Goal: Task Accomplishment & Management: Complete application form

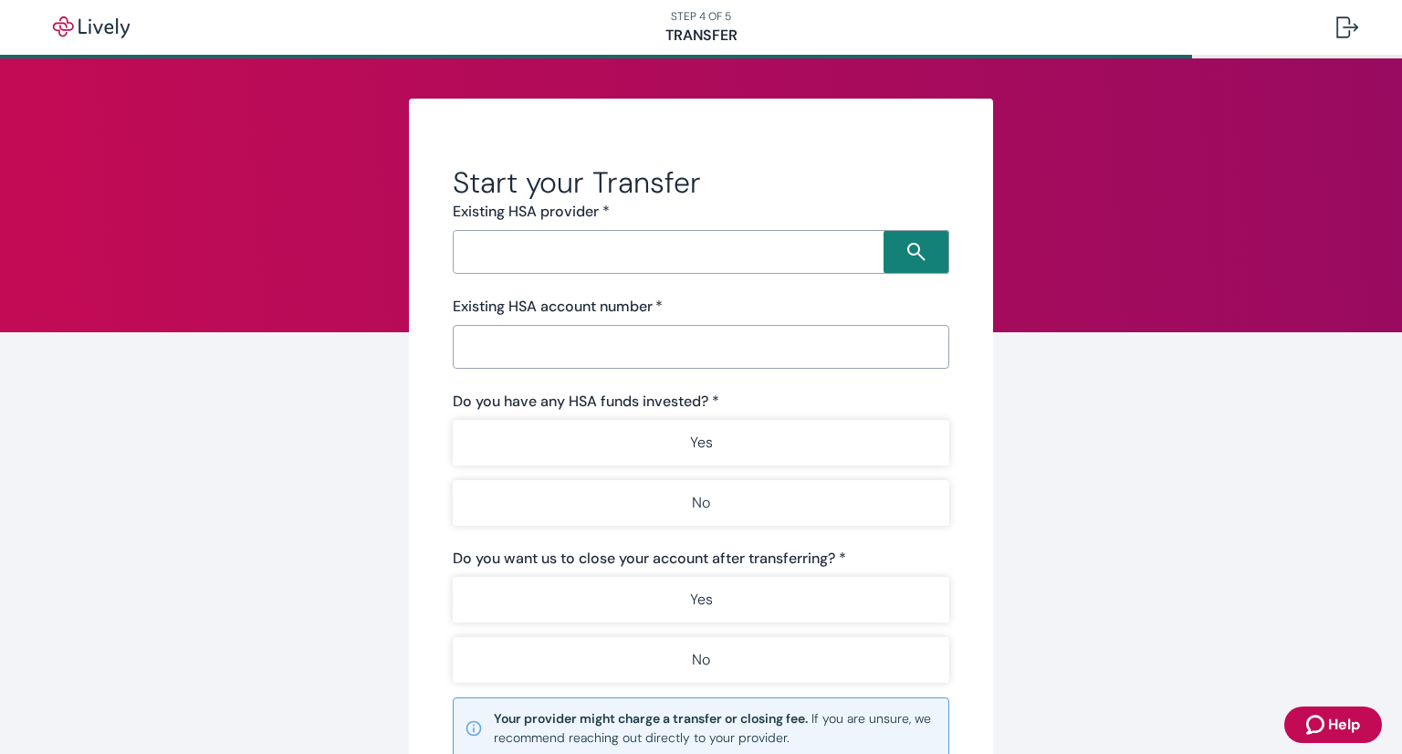
click at [638, 256] on input "Search input" at bounding box center [670, 252] width 425 height 26
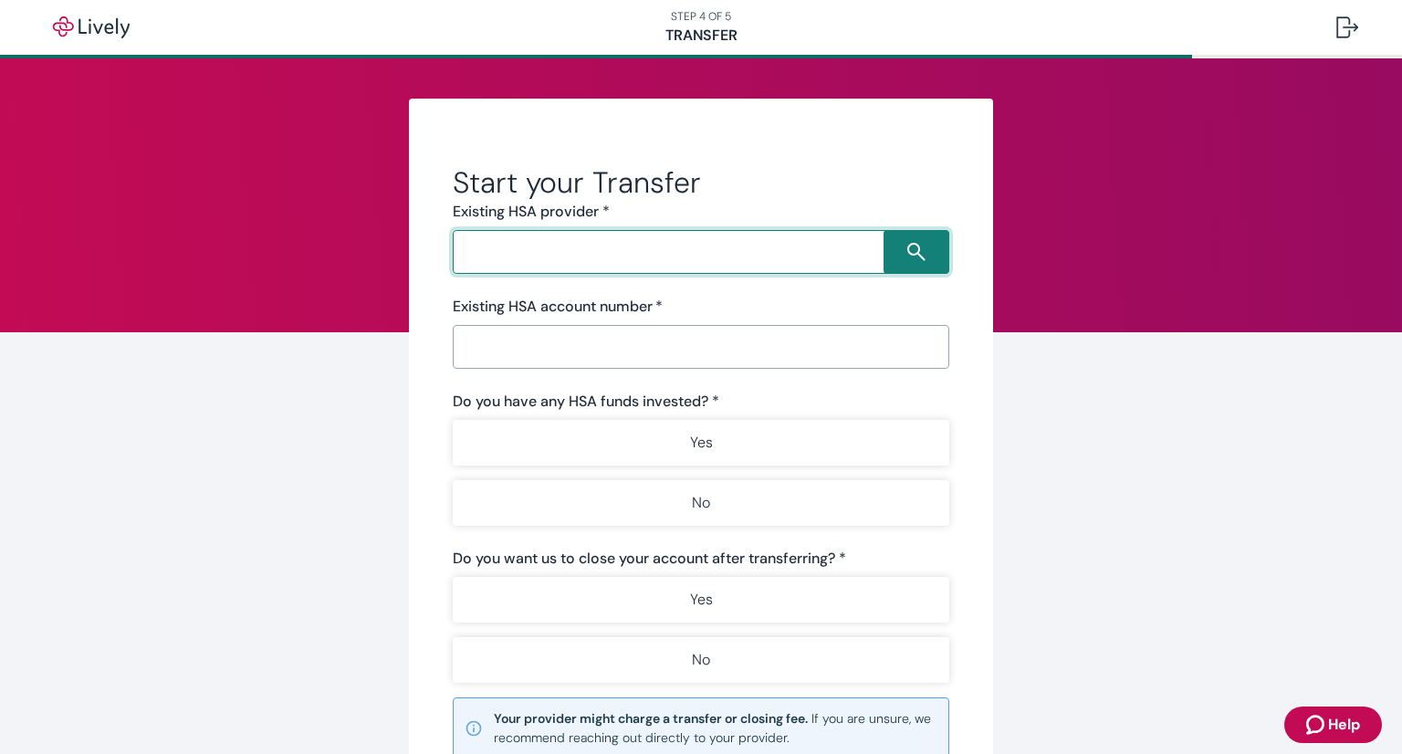
click at [591, 251] on input "Search input" at bounding box center [670, 252] width 425 height 26
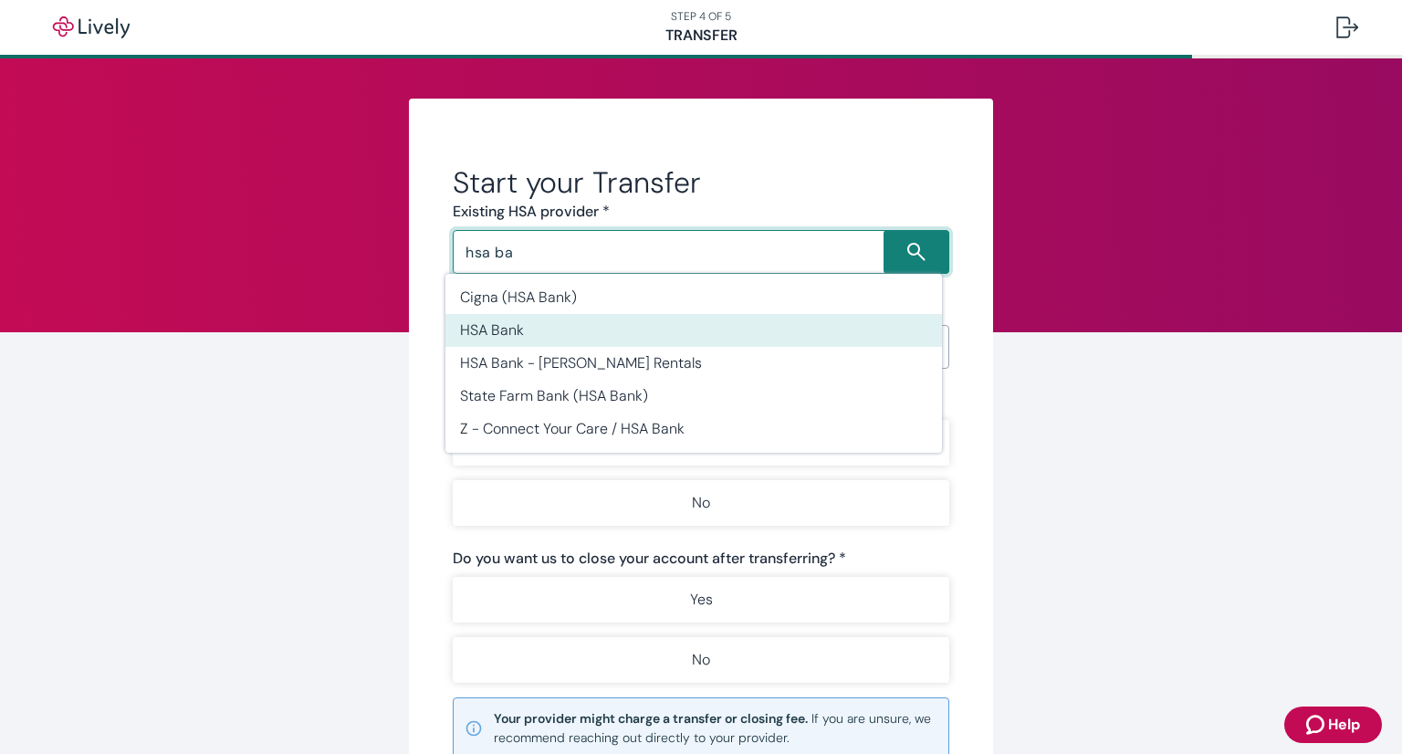
click at [583, 322] on li "HSA Bank" at bounding box center [693, 330] width 496 height 33
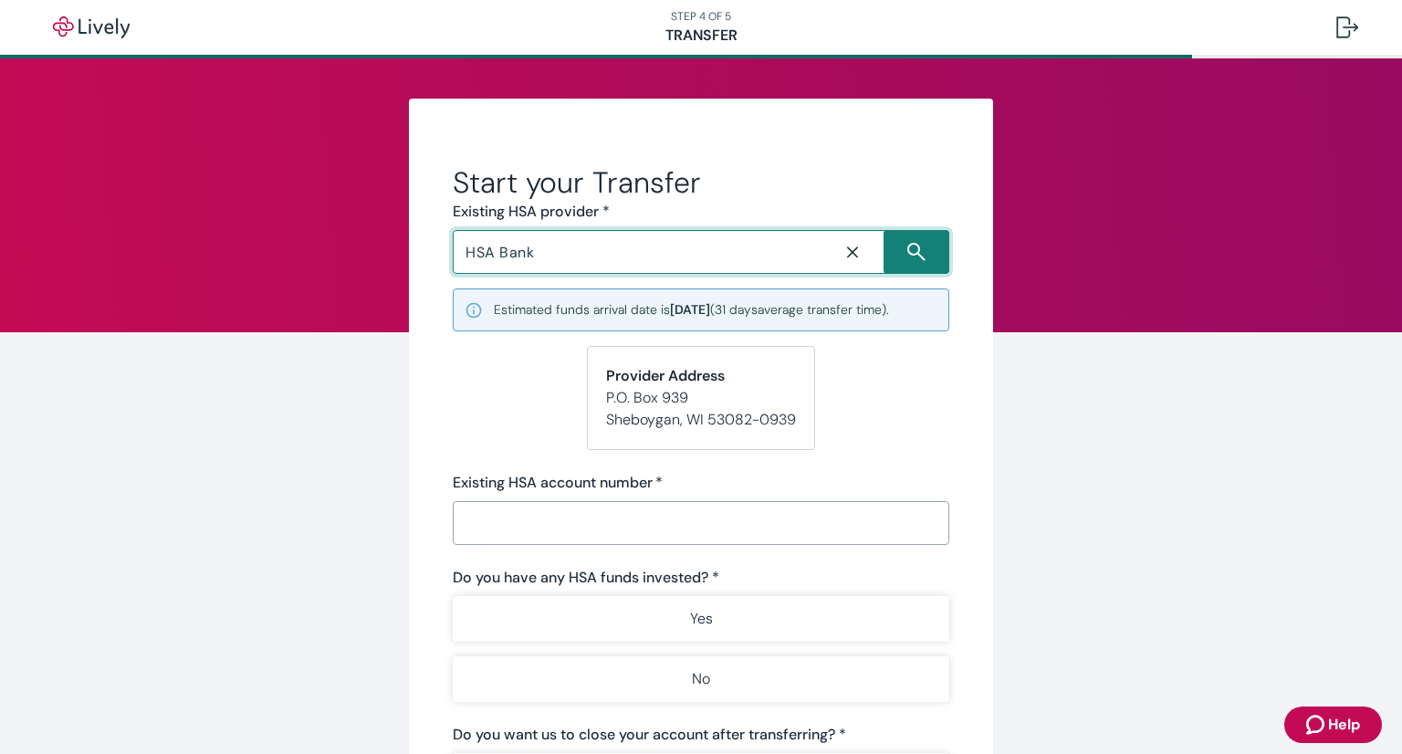
type input "HSA Bank"
click at [681, 536] on input "Existing HSA account number   *" at bounding box center [695, 523] width 484 height 36
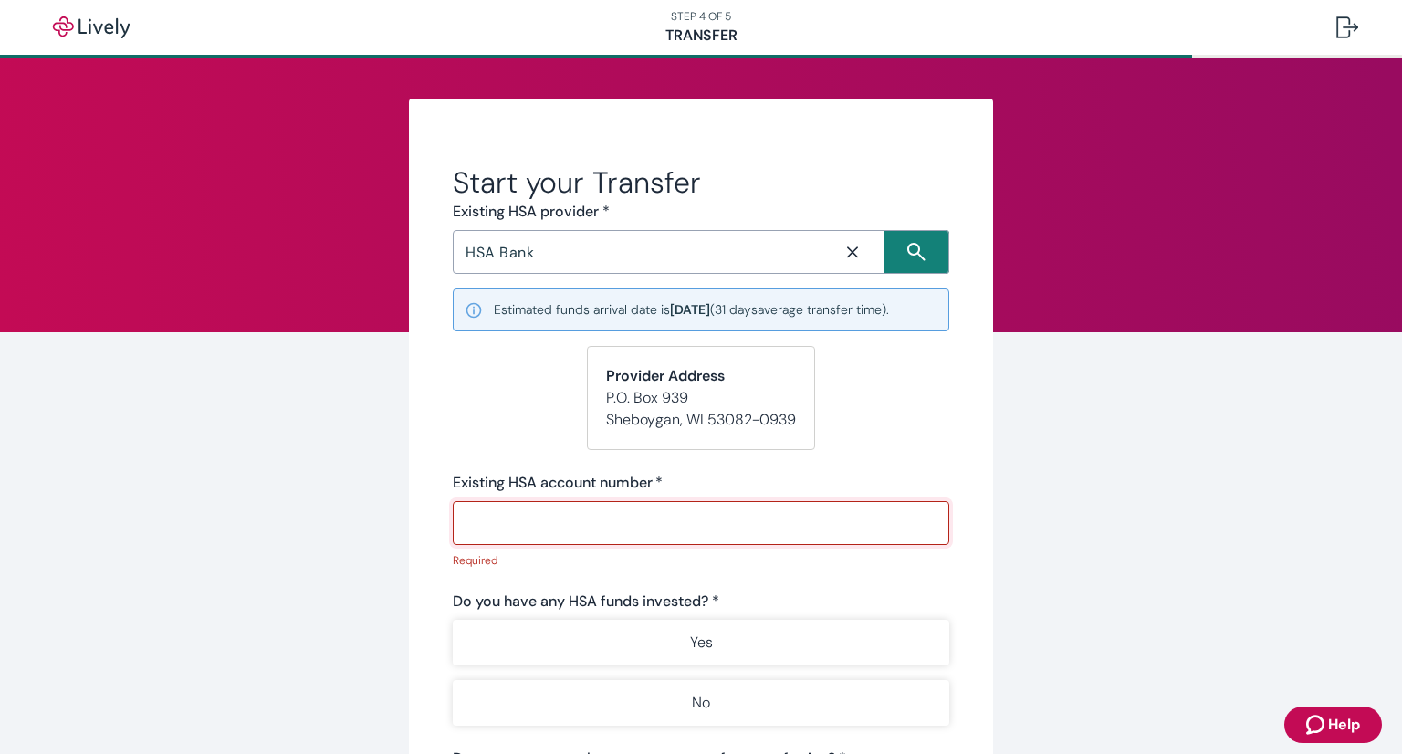
paste input "48257617"
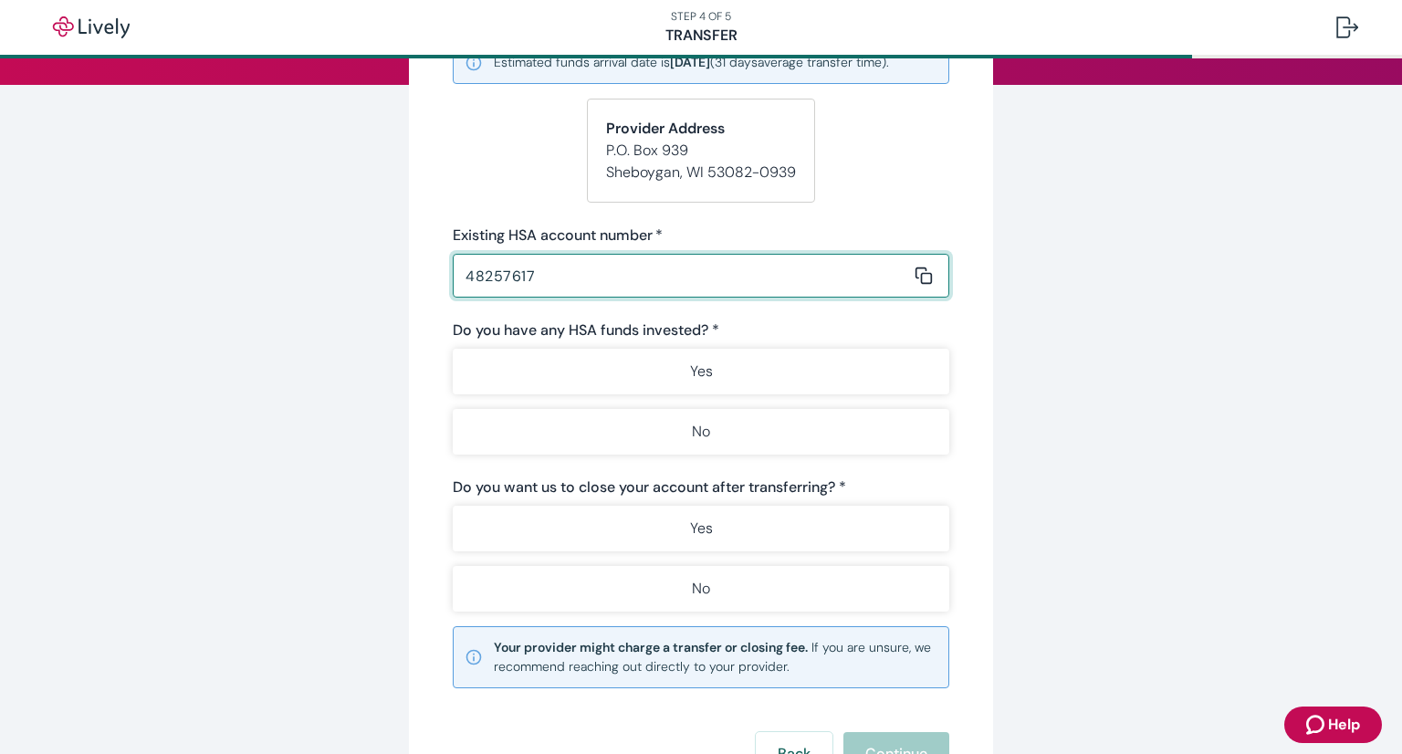
scroll to position [270, 0]
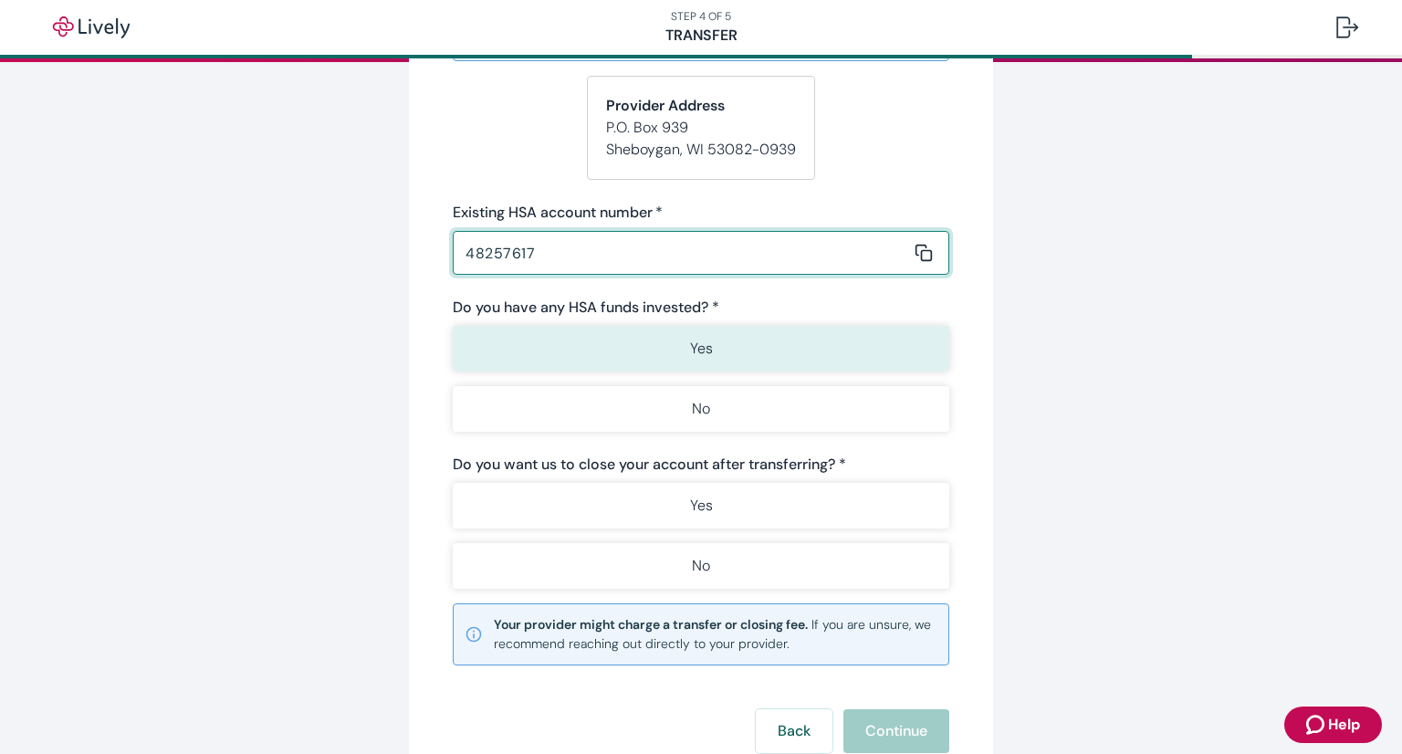
type input "48257617"
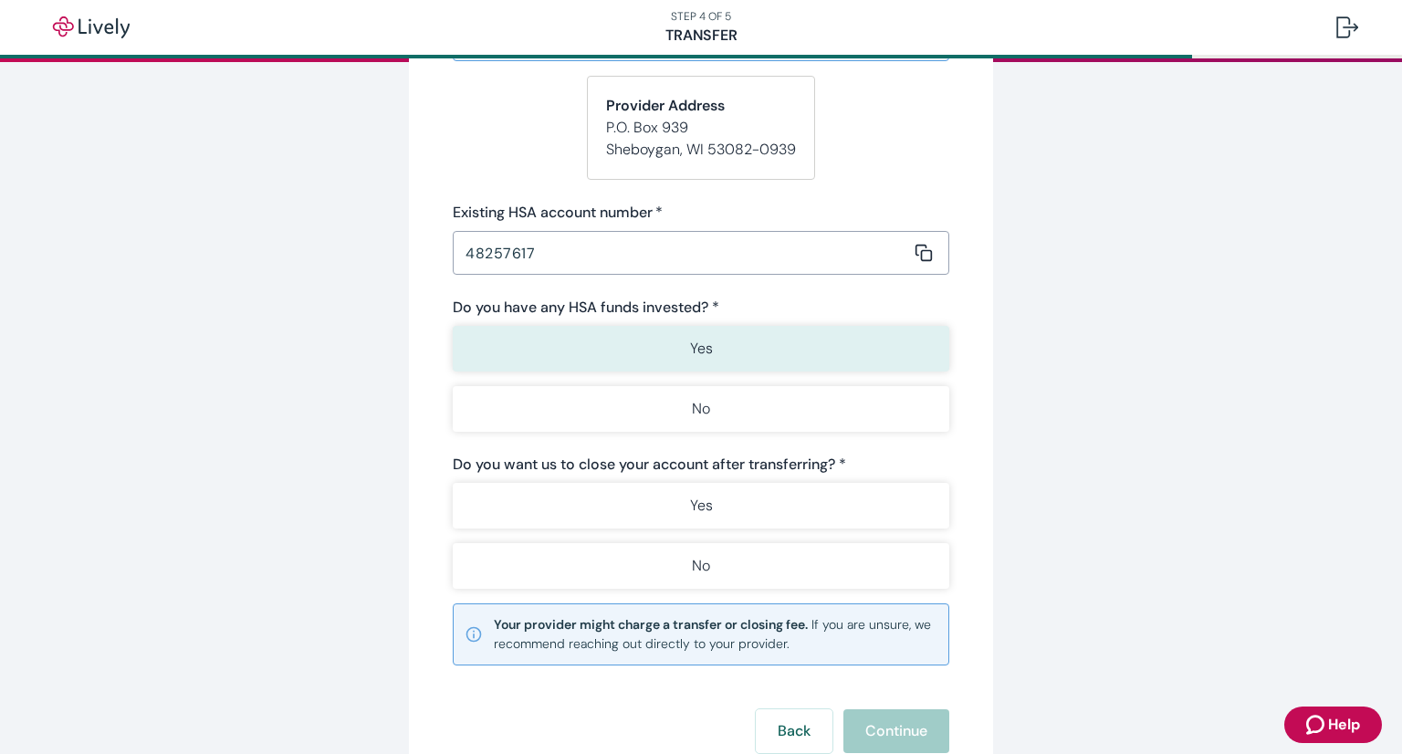
click at [690, 357] on p "Yes" at bounding box center [701, 349] width 23 height 22
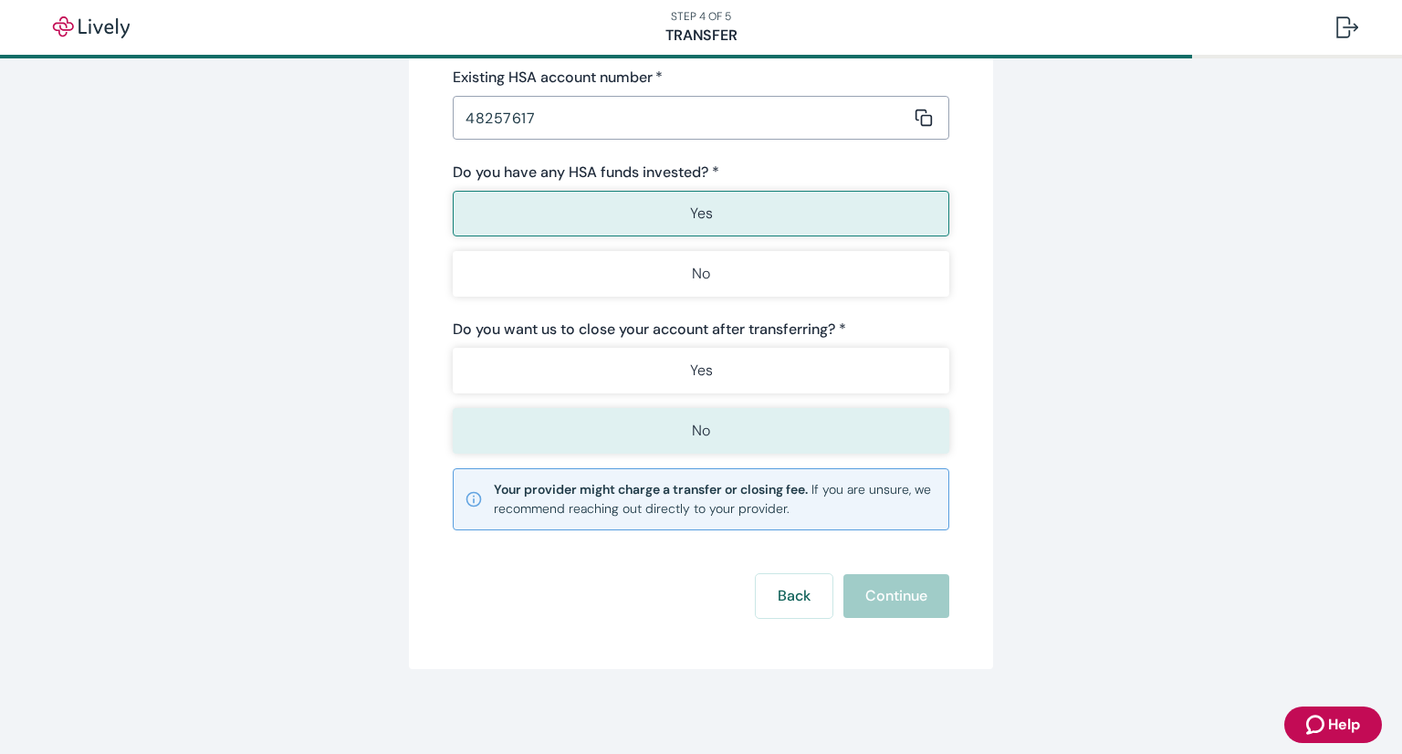
click at [693, 414] on button "No" at bounding box center [701, 431] width 496 height 46
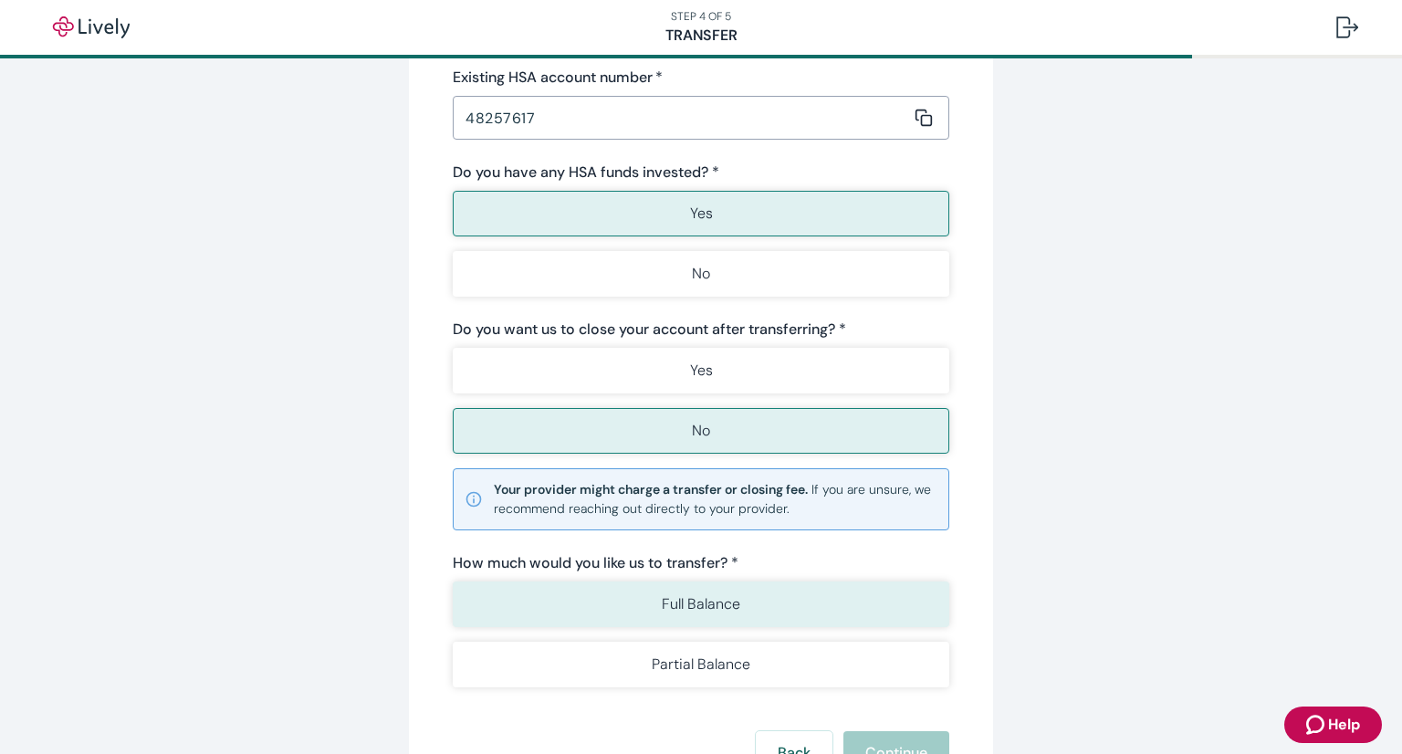
click at [801, 606] on button "Full Balance" at bounding box center [701, 604] width 496 height 46
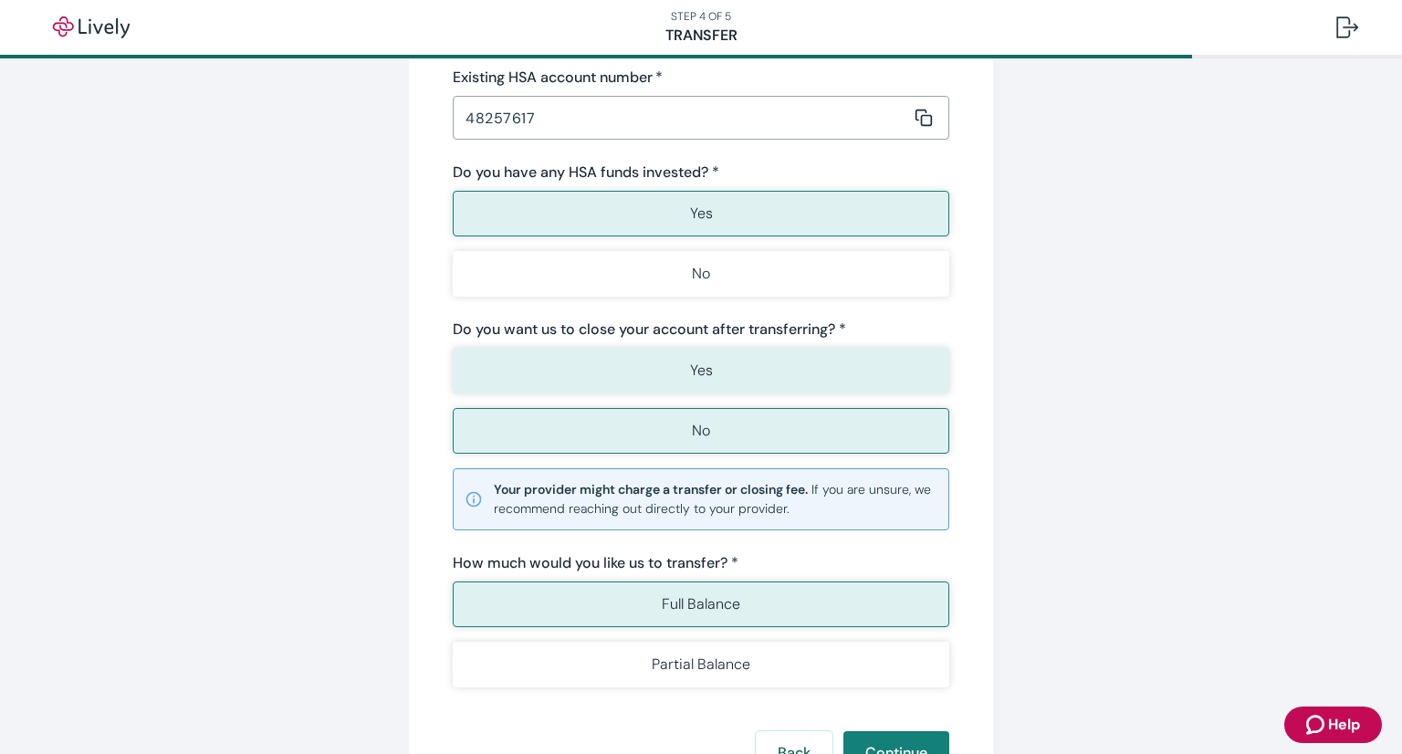
click at [771, 386] on button "Yes" at bounding box center [701, 371] width 496 height 46
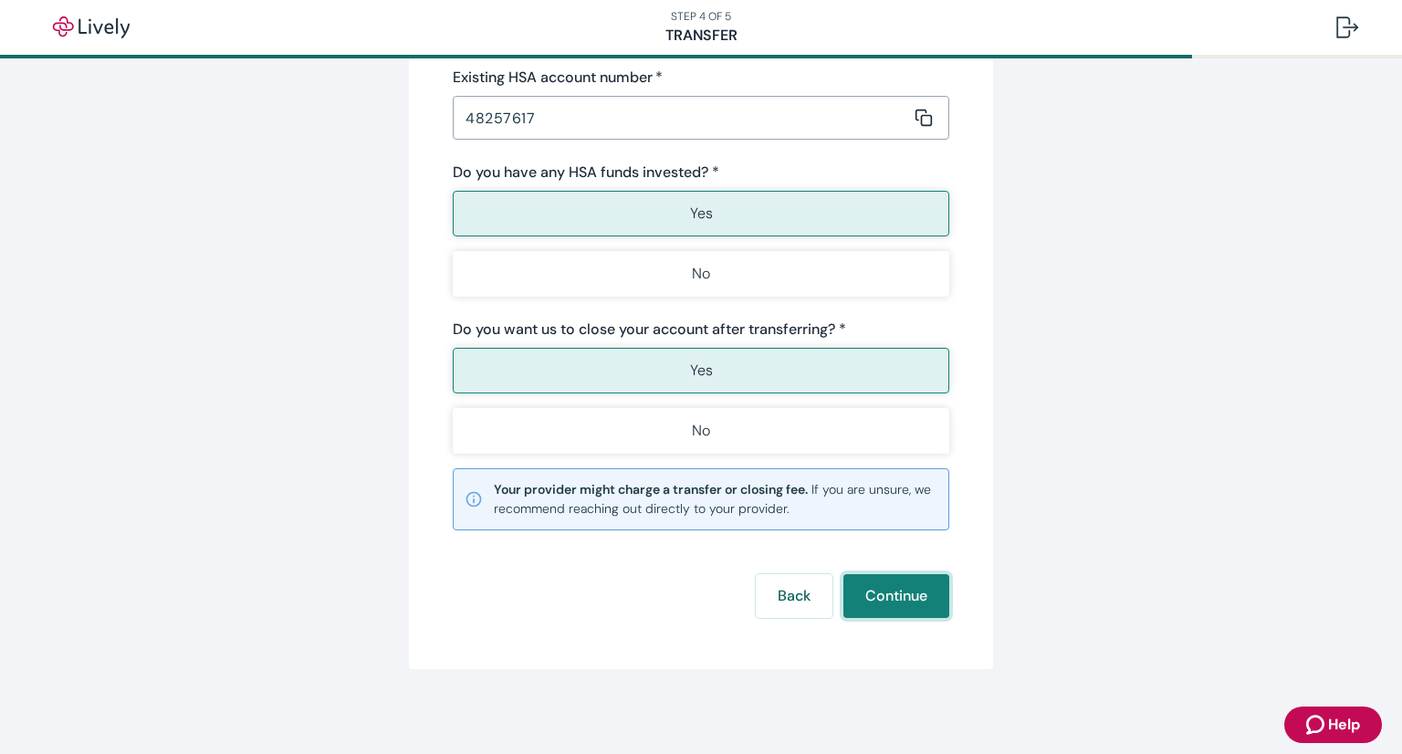
click at [900, 595] on button "Continue" at bounding box center [896, 596] width 106 height 44
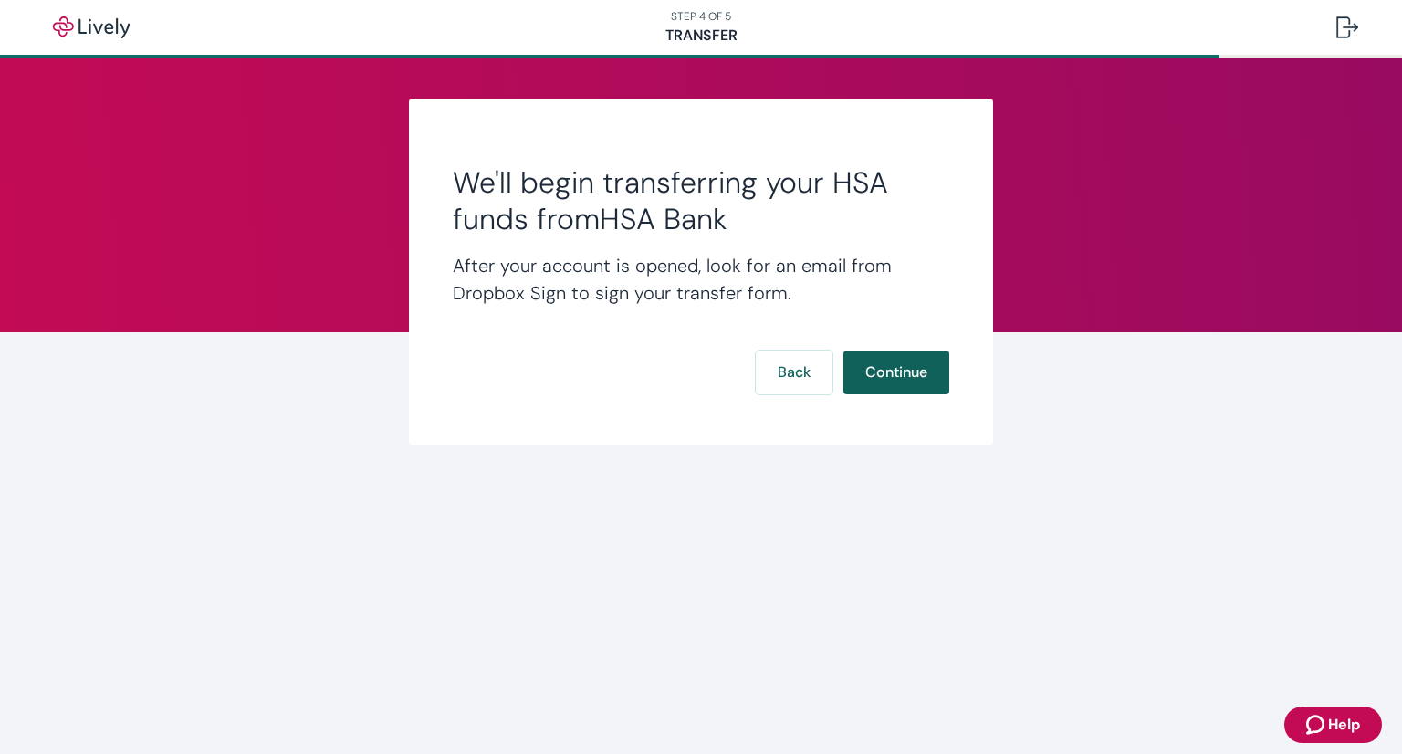
click at [881, 380] on button "Continue" at bounding box center [896, 372] width 106 height 44
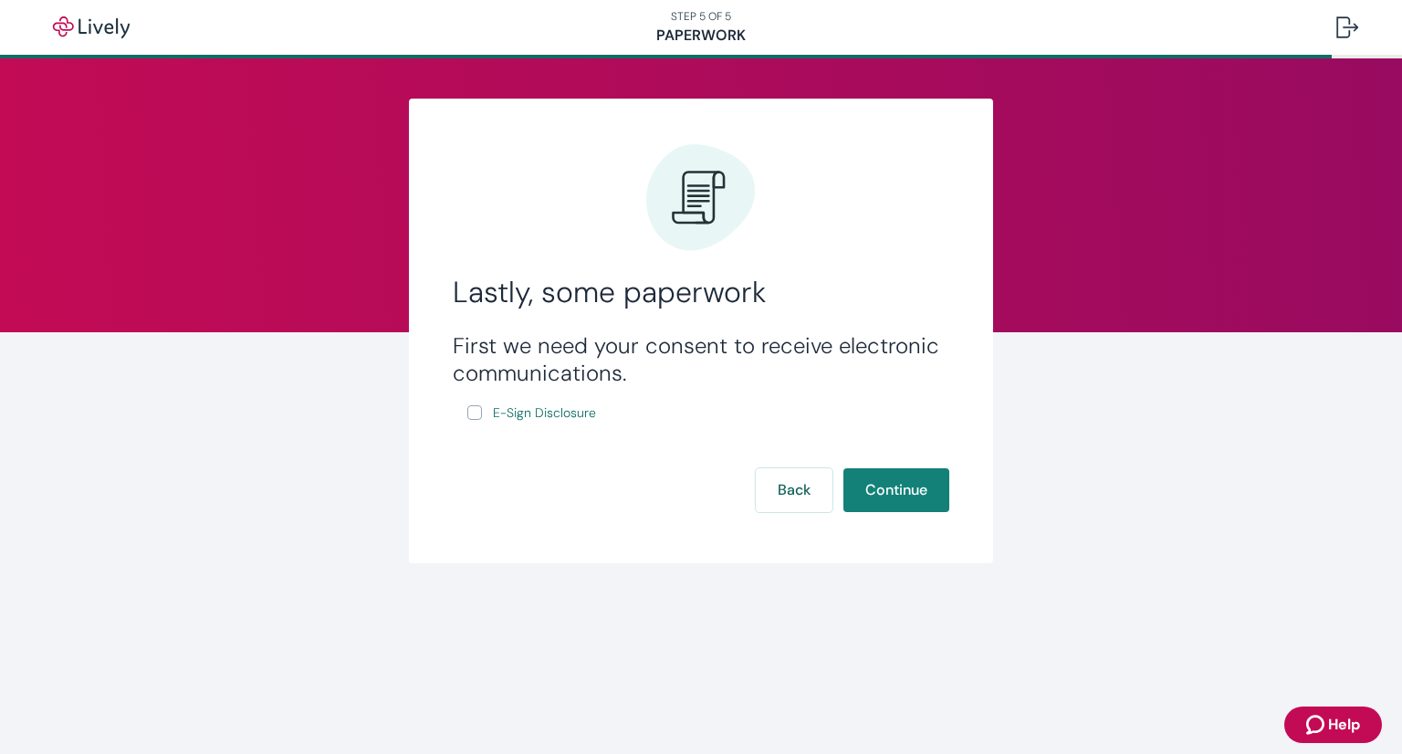
click at [475, 413] on input "E-Sign Disclosure" at bounding box center [474, 412] width 15 height 15
checkbox input "true"
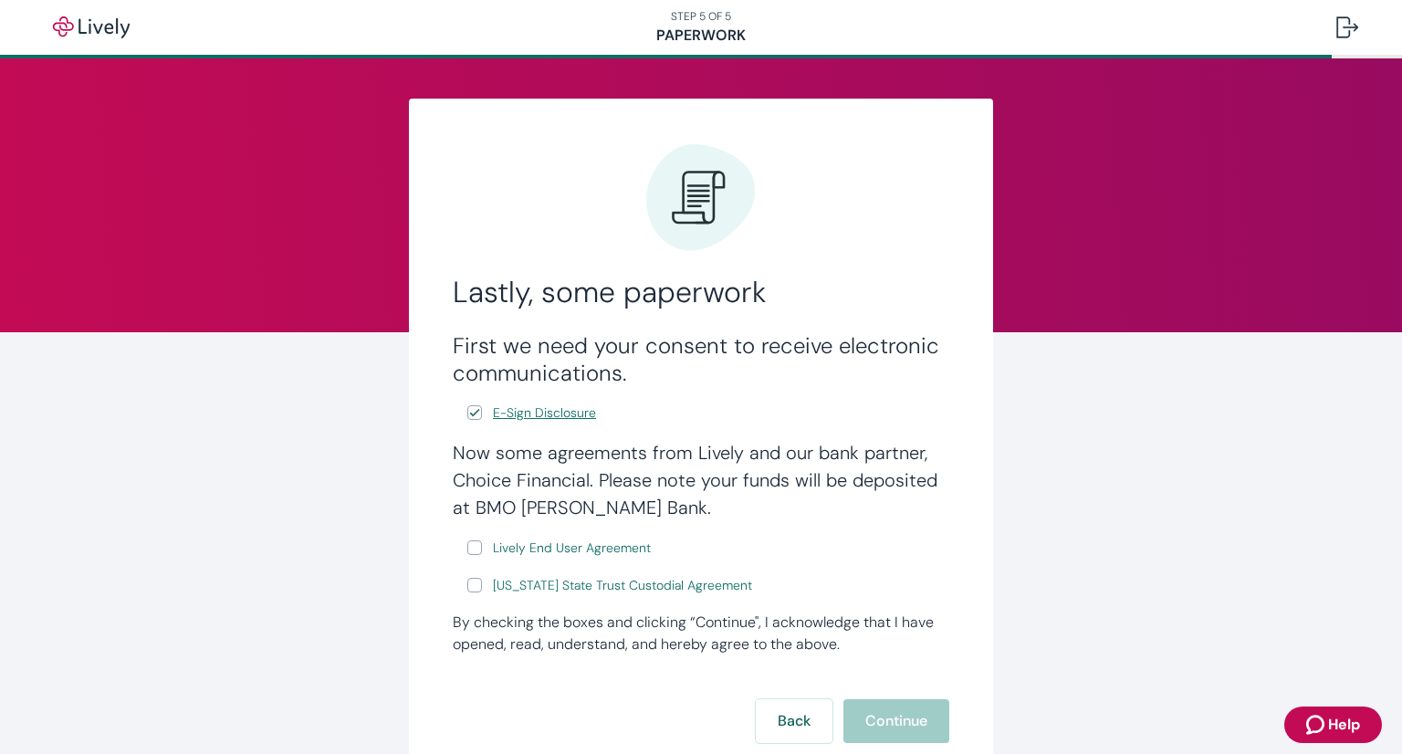
click at [528, 415] on span "E-Sign Disclosure" at bounding box center [544, 412] width 103 height 19
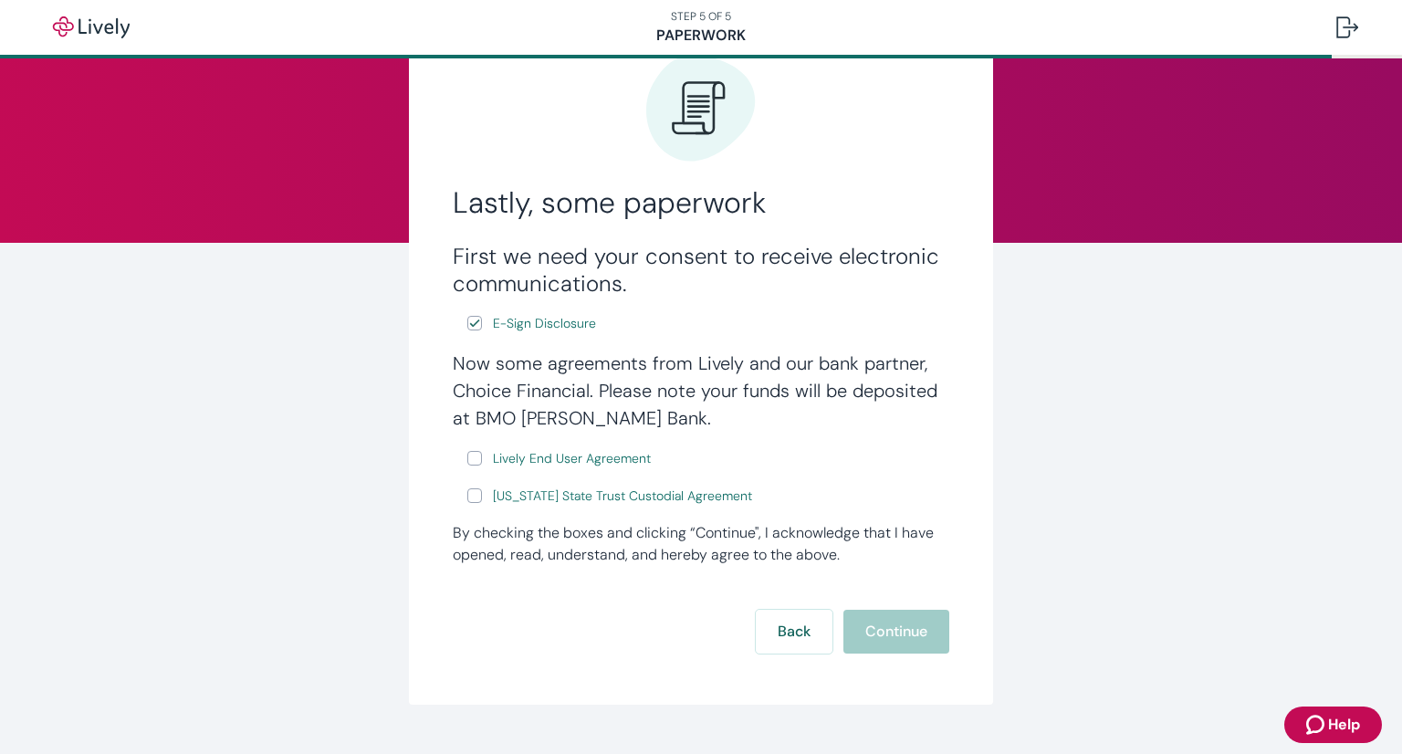
scroll to position [94, 0]
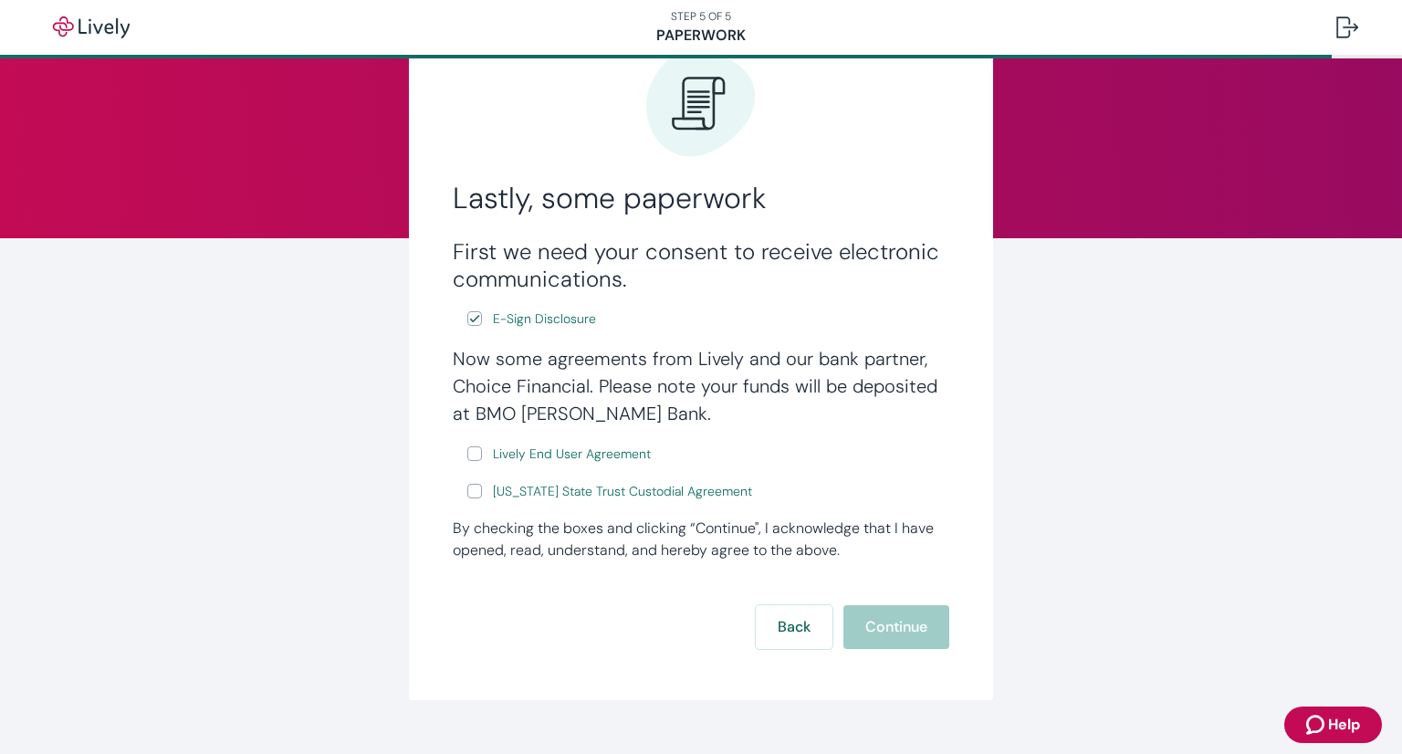
click at [467, 489] on input "[US_STATE] State Trust Custodial Agreement" at bounding box center [474, 491] width 15 height 15
checkbox input "true"
click at [467, 455] on input "Lively End User Agreement" at bounding box center [474, 453] width 15 height 15
checkbox input "true"
click at [558, 458] on span "Lively End User Agreement" at bounding box center [572, 453] width 158 height 19
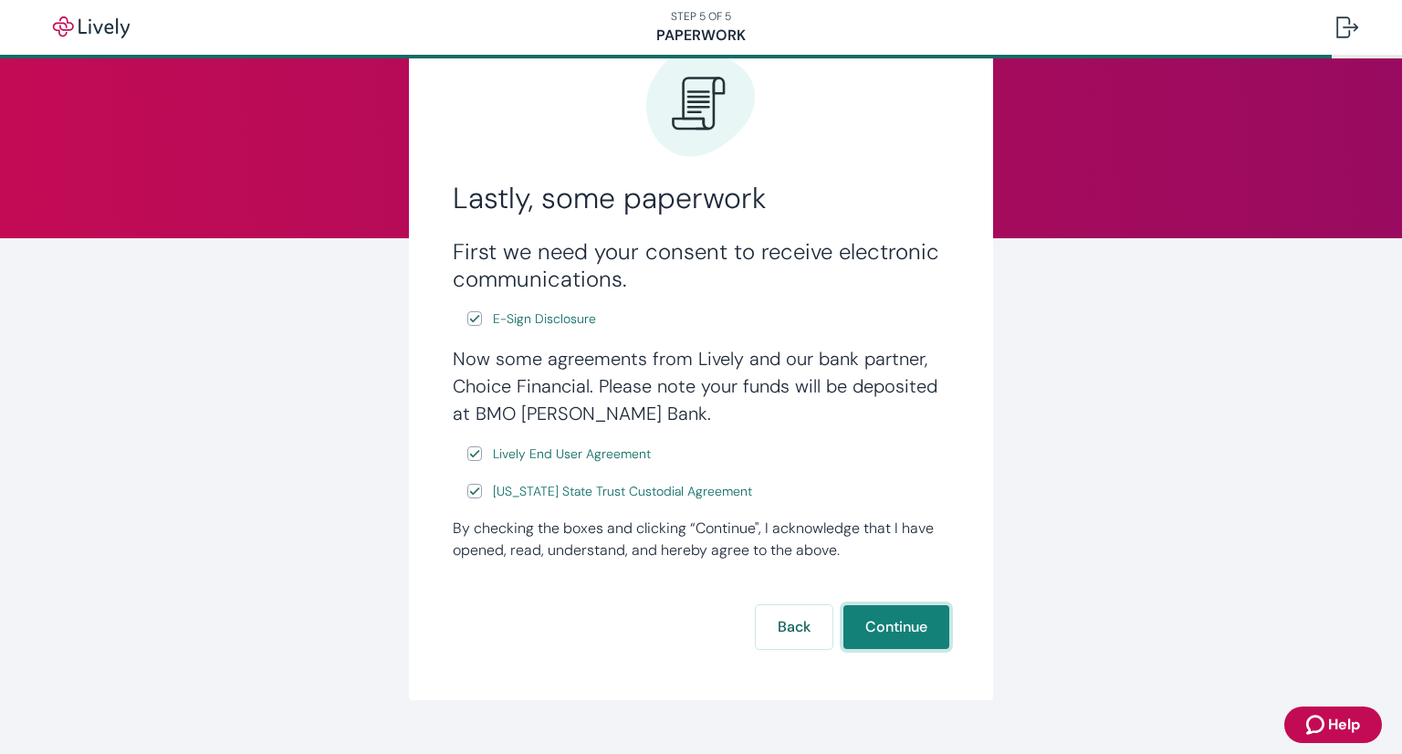
click at [917, 623] on button "Continue" at bounding box center [896, 627] width 106 height 44
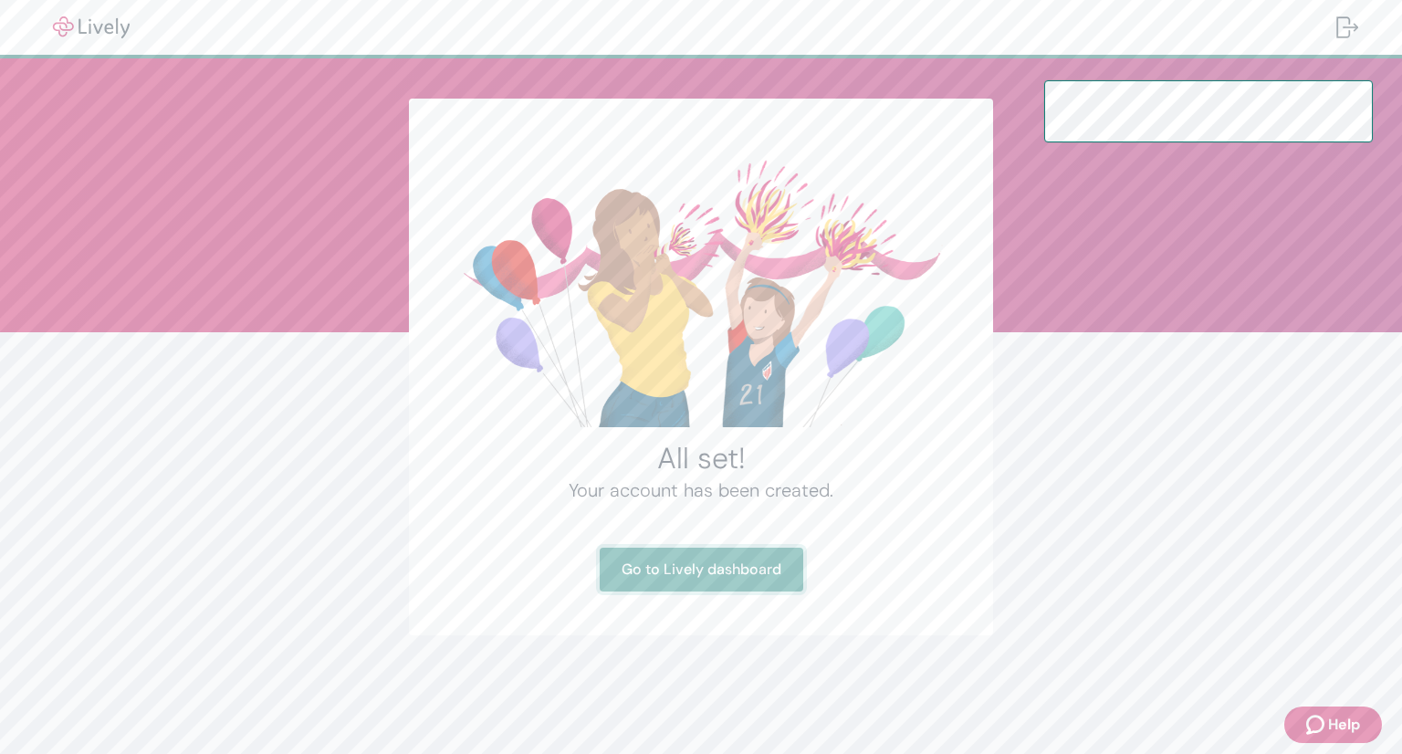
click at [746, 580] on link "Go to Lively dashboard" at bounding box center [700, 569] width 203 height 44
